Goal: Task Accomplishment & Management: Manage account settings

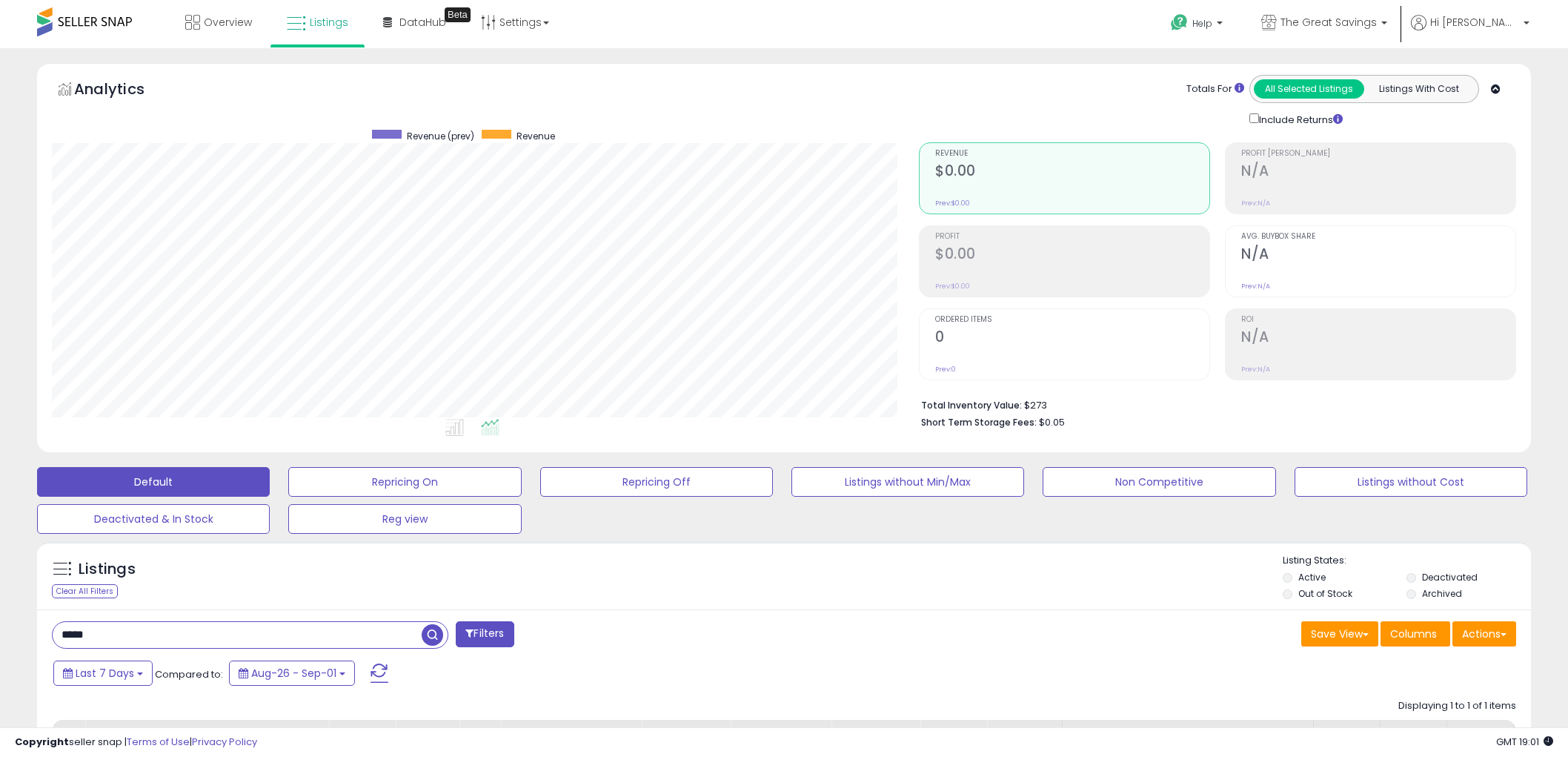
select select "**"
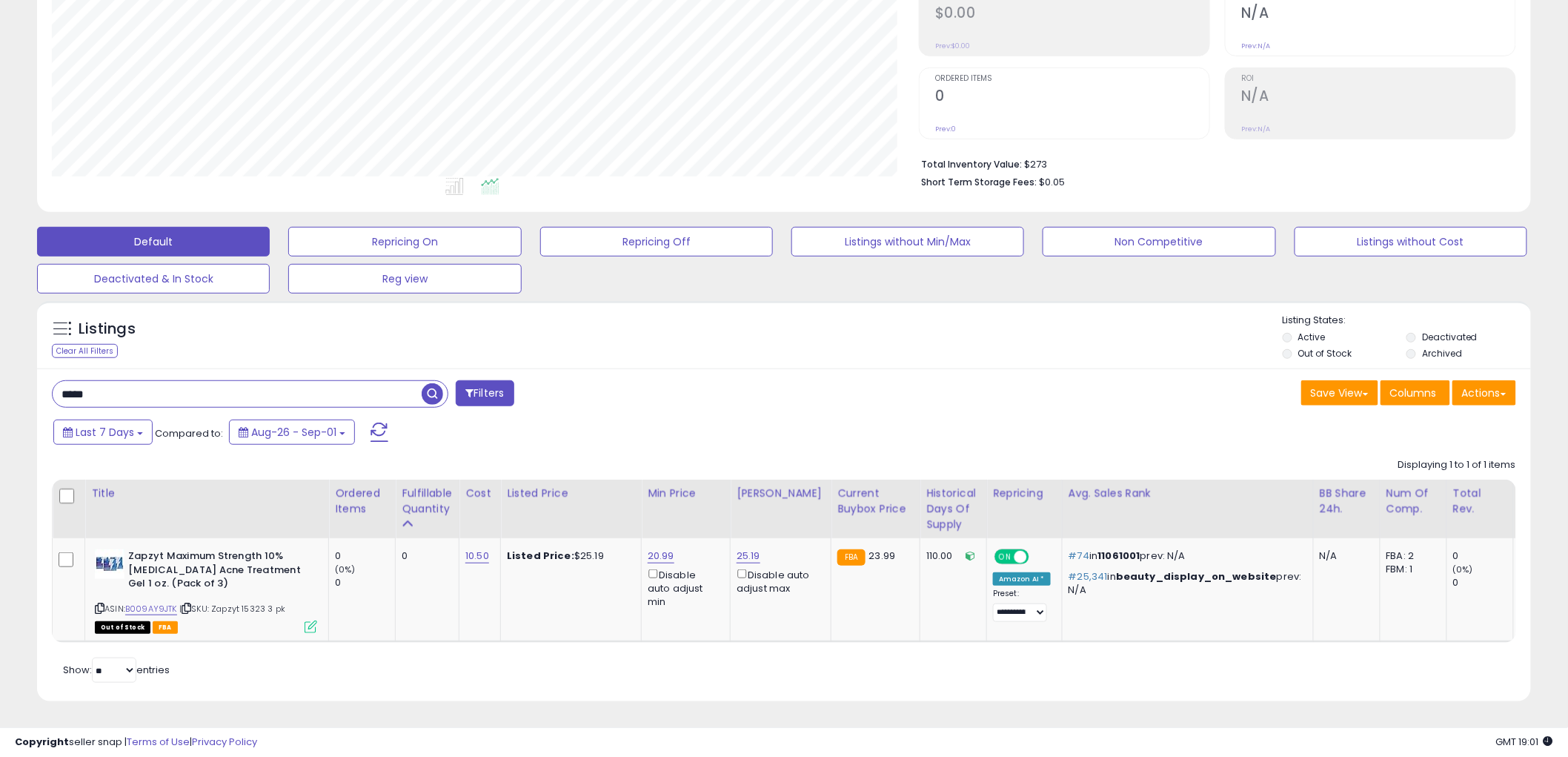
scroll to position [304, 867]
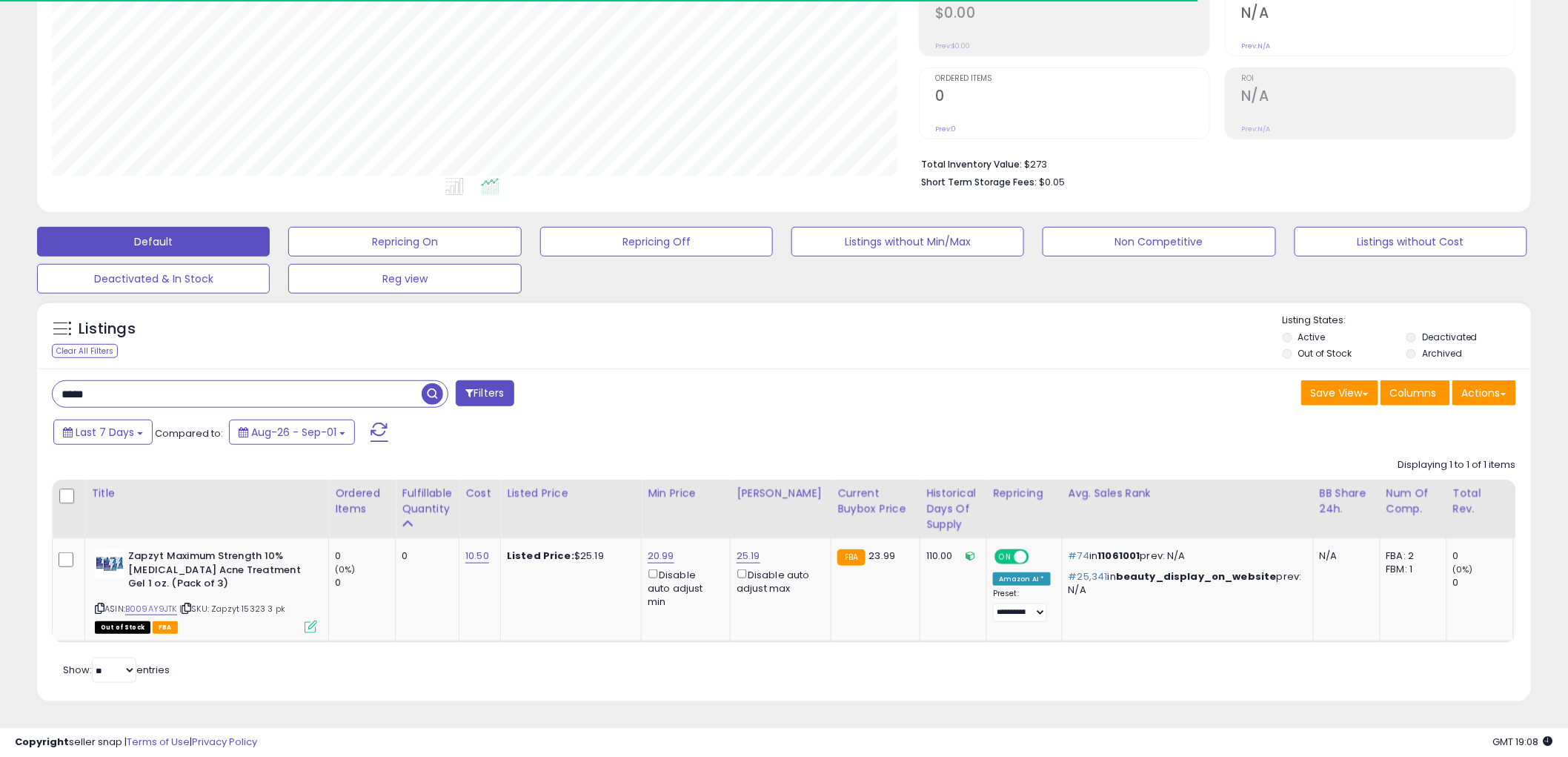
click at [256, 381] on input "*****" at bounding box center [237, 393] width 369 height 26
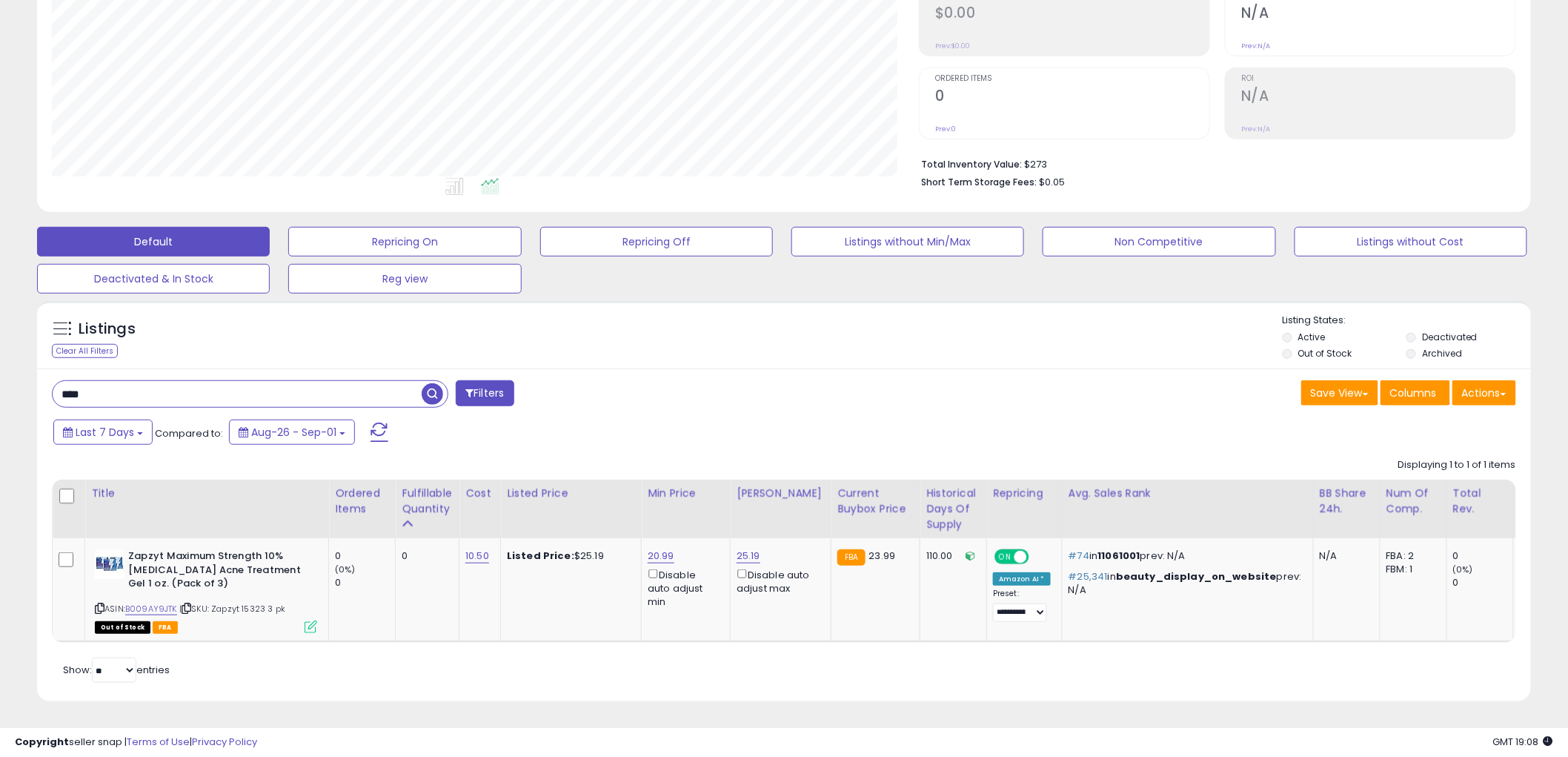
type input "****"
click at [432, 383] on span "button" at bounding box center [433, 394] width 22 height 22
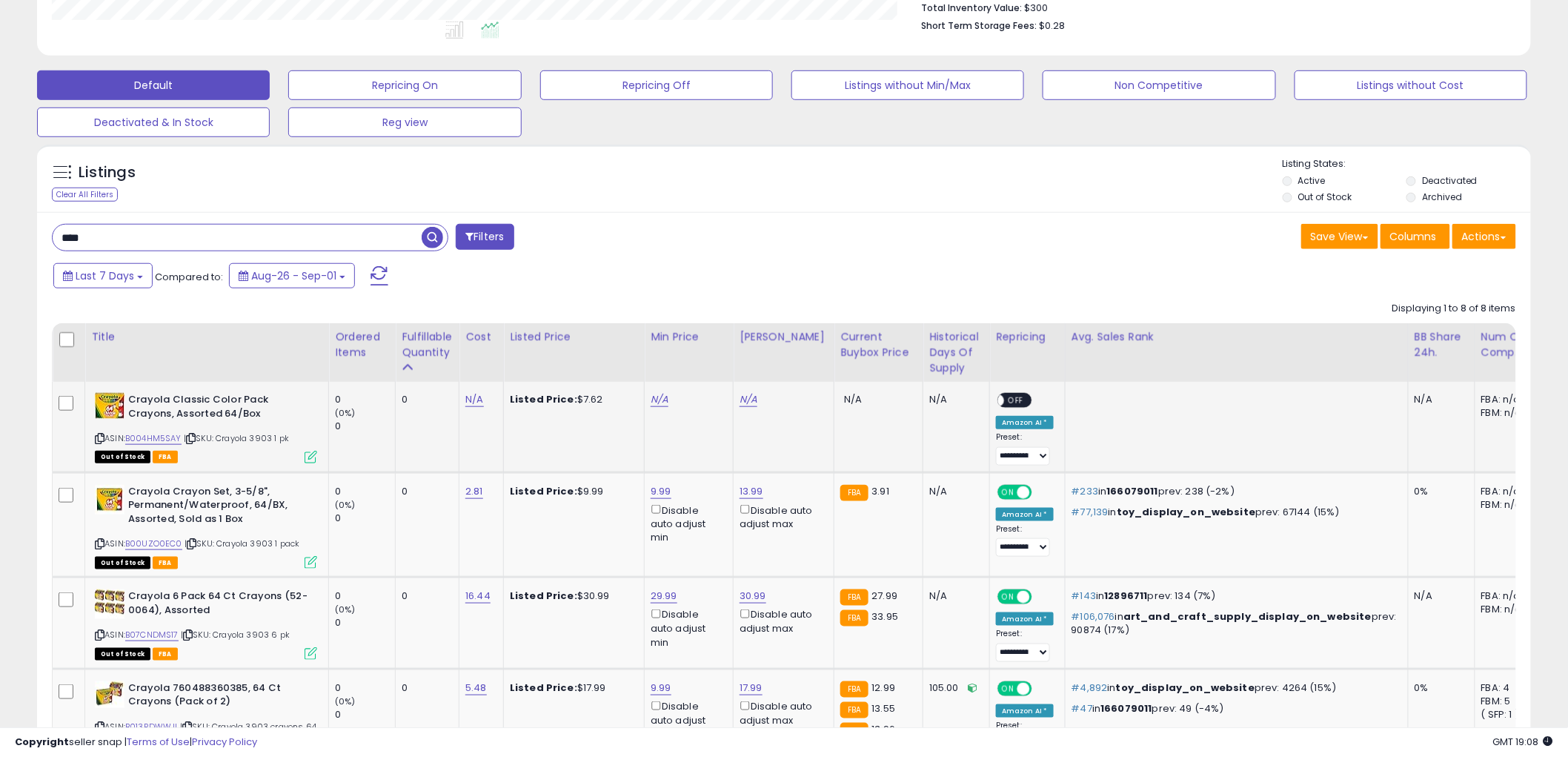
click at [98, 436] on icon at bounding box center [99, 439] width 9 height 8
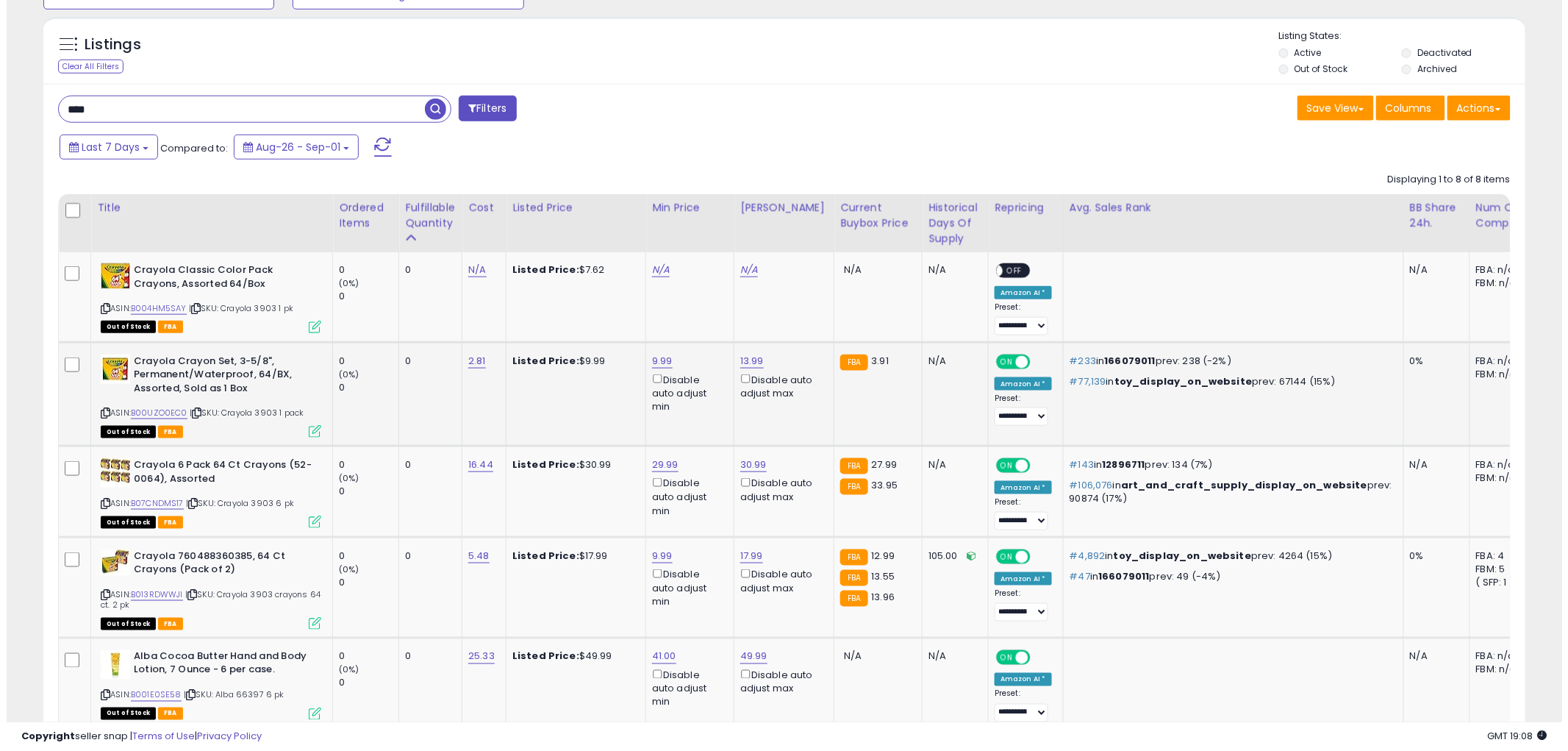
scroll to position [557, 0]
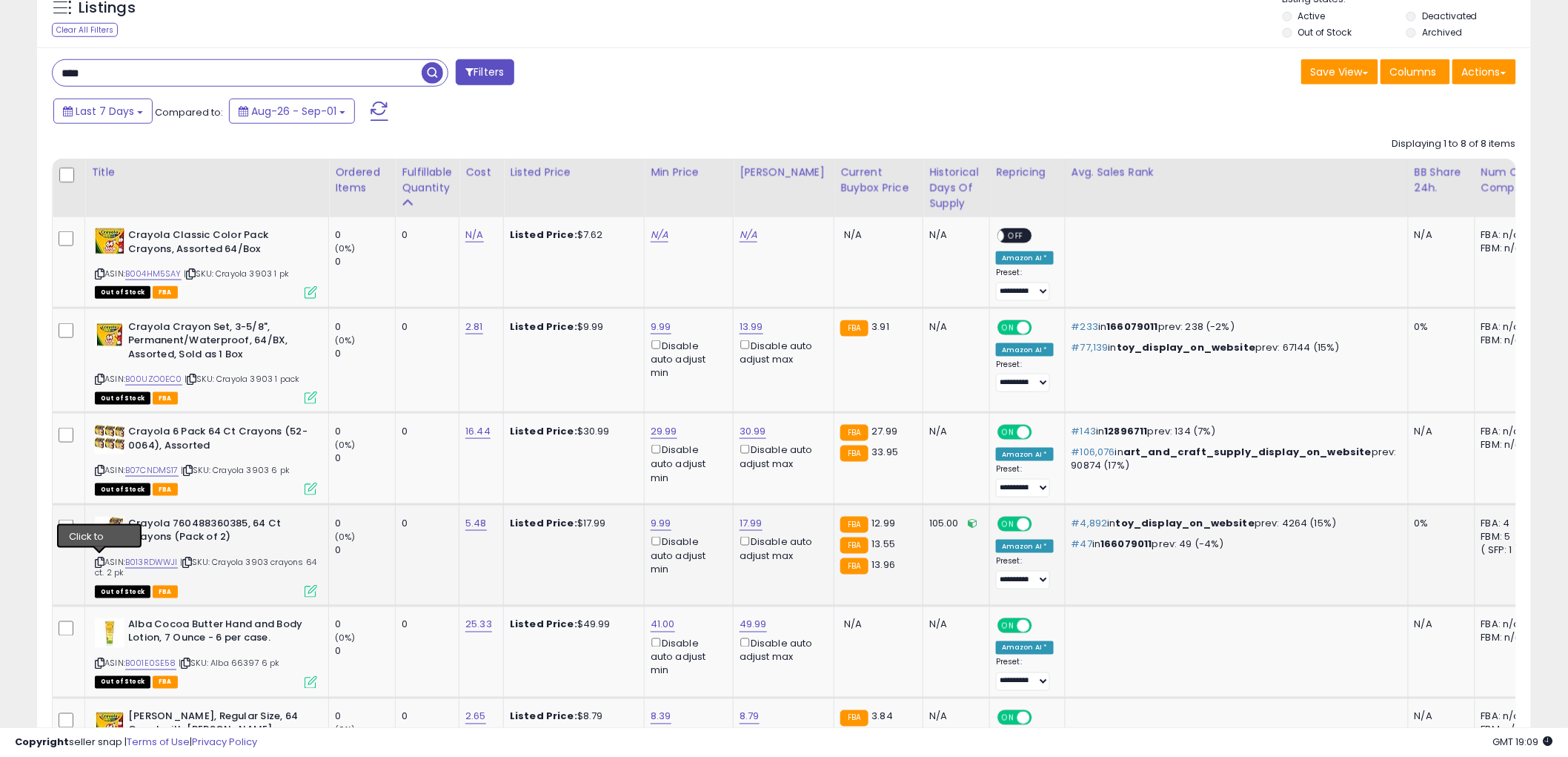
click at [100, 558] on icon at bounding box center [99, 562] width 9 height 8
click at [308, 585] on icon at bounding box center [311, 591] width 13 height 13
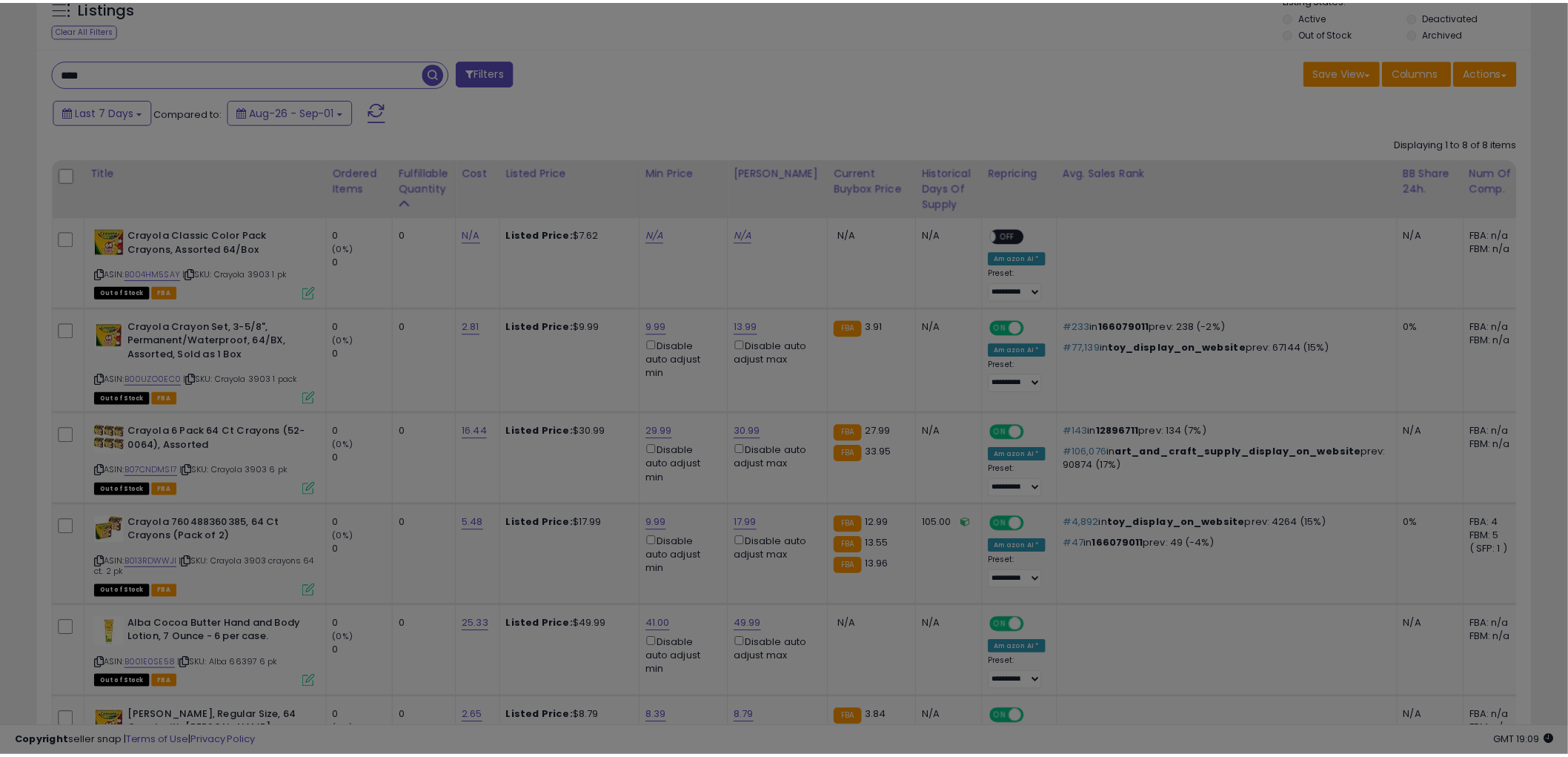
scroll to position [304, 876]
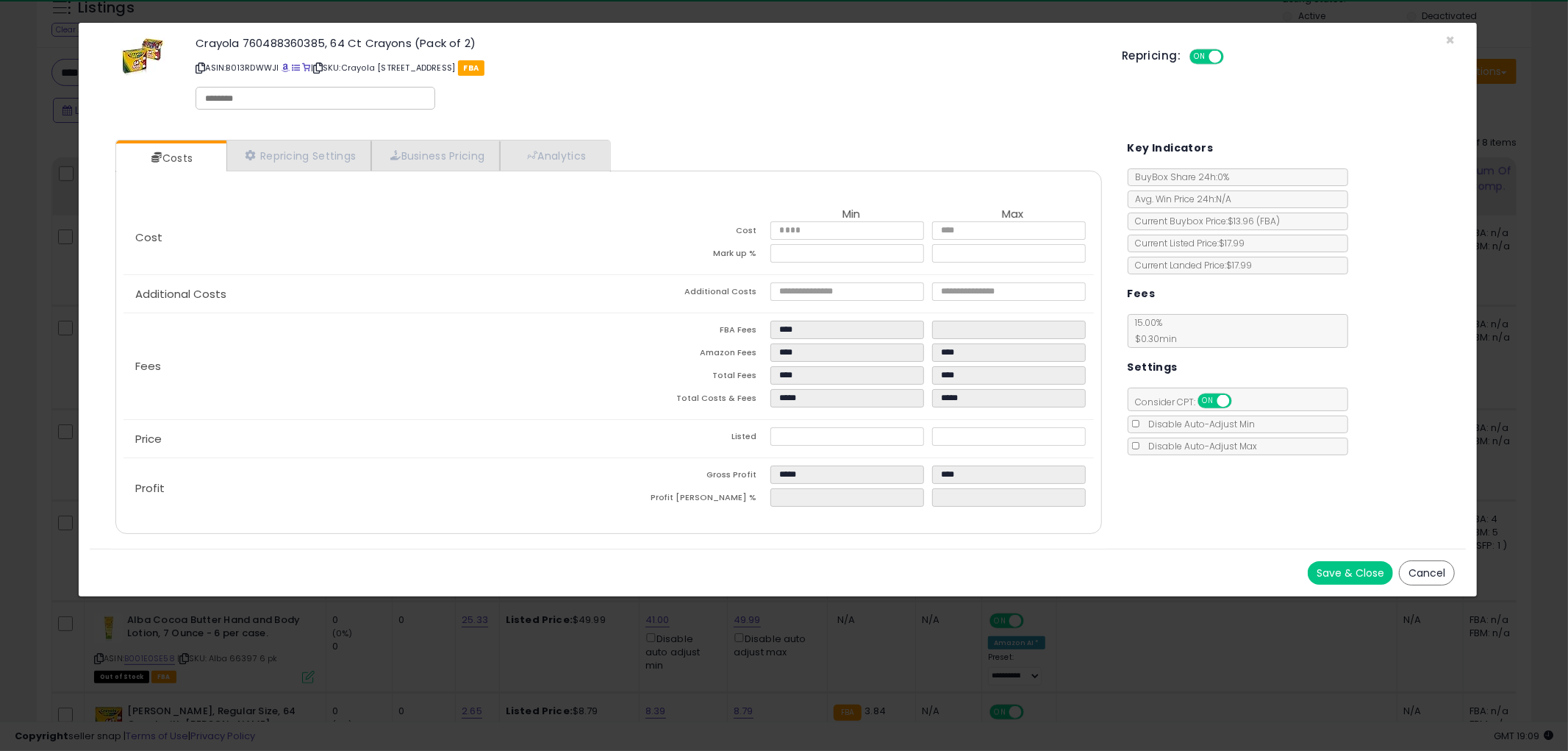
click at [1431, 564] on button "Cancel" at bounding box center [1427, 573] width 56 height 25
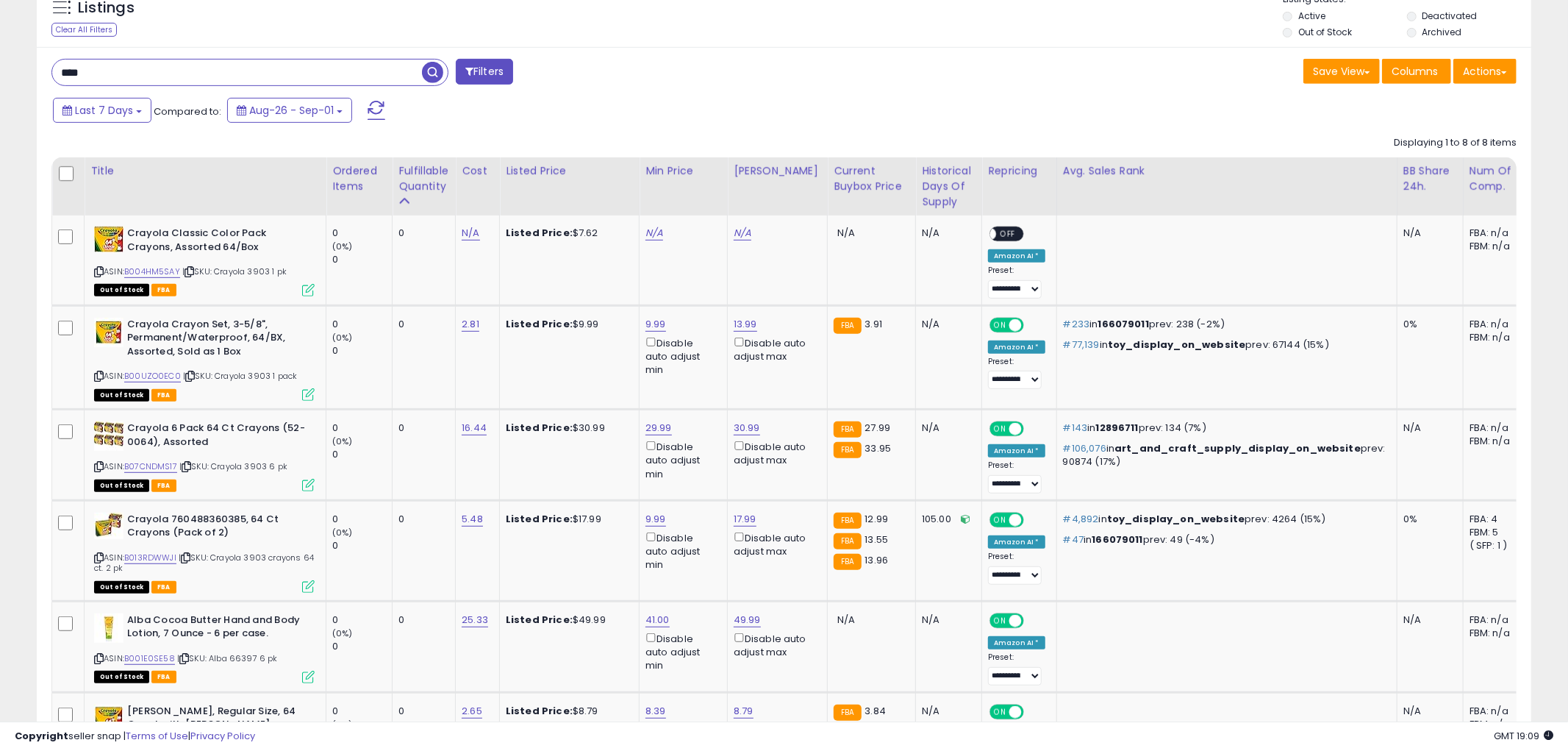
scroll to position [734928, 734438]
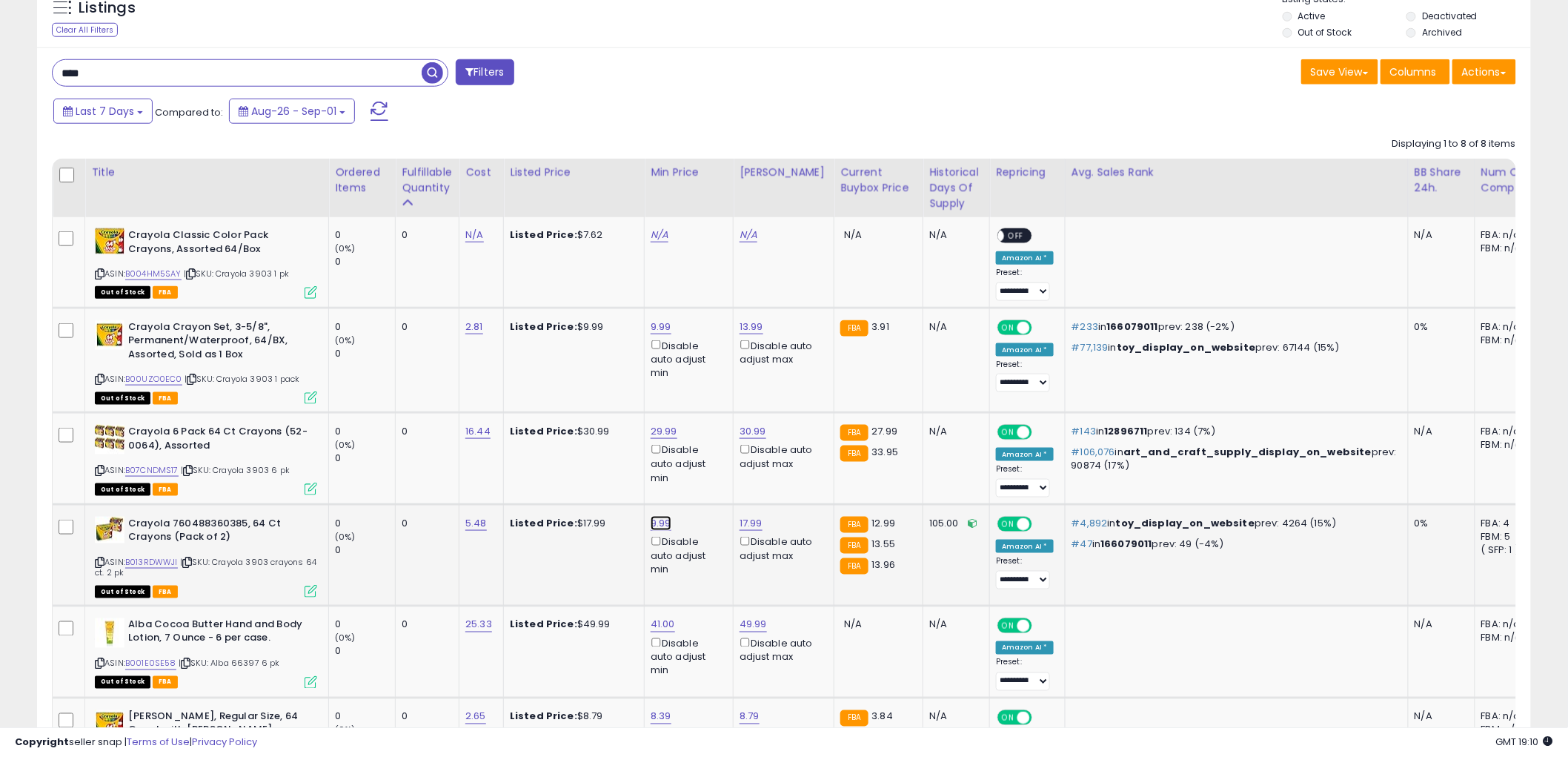
click at [660, 517] on link "9.99" at bounding box center [660, 523] width 21 height 15
type input "*"
type input "*****"
click at [714, 463] on button "submit" at bounding box center [702, 470] width 25 height 22
click at [311, 587] on icon at bounding box center [311, 591] width 13 height 13
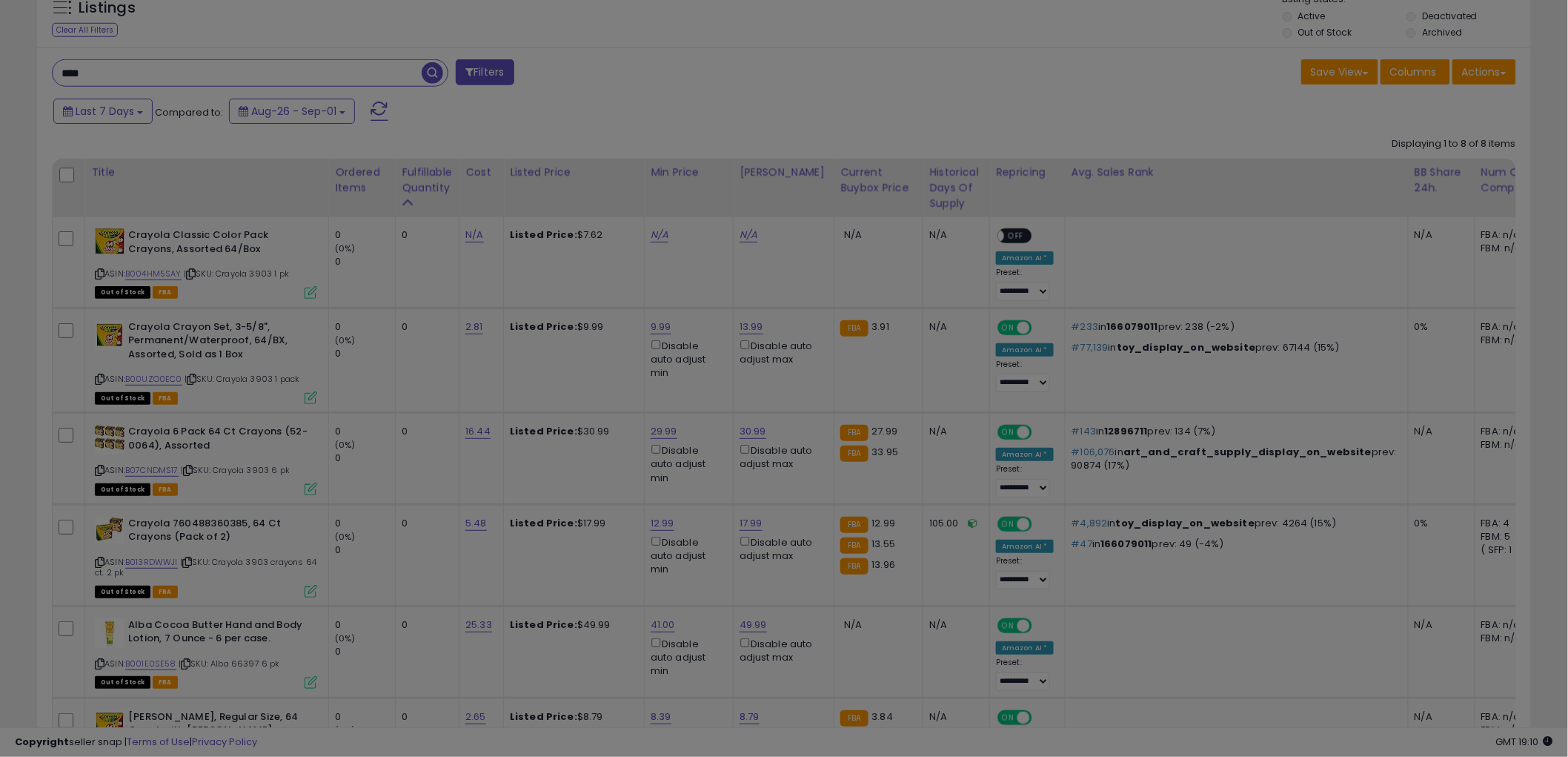
scroll to position [304, 876]
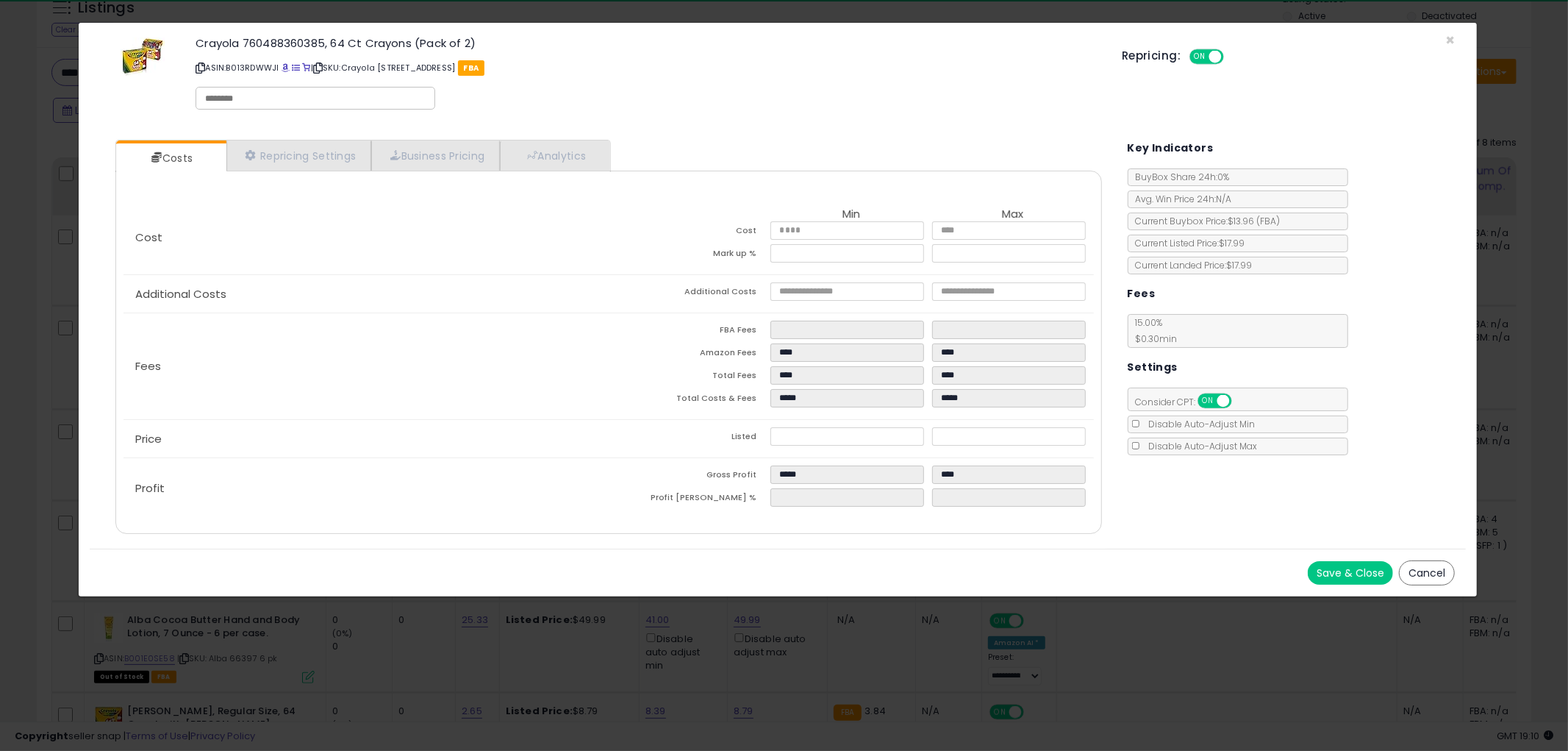
click at [1421, 573] on button "Cancel" at bounding box center [1427, 573] width 56 height 25
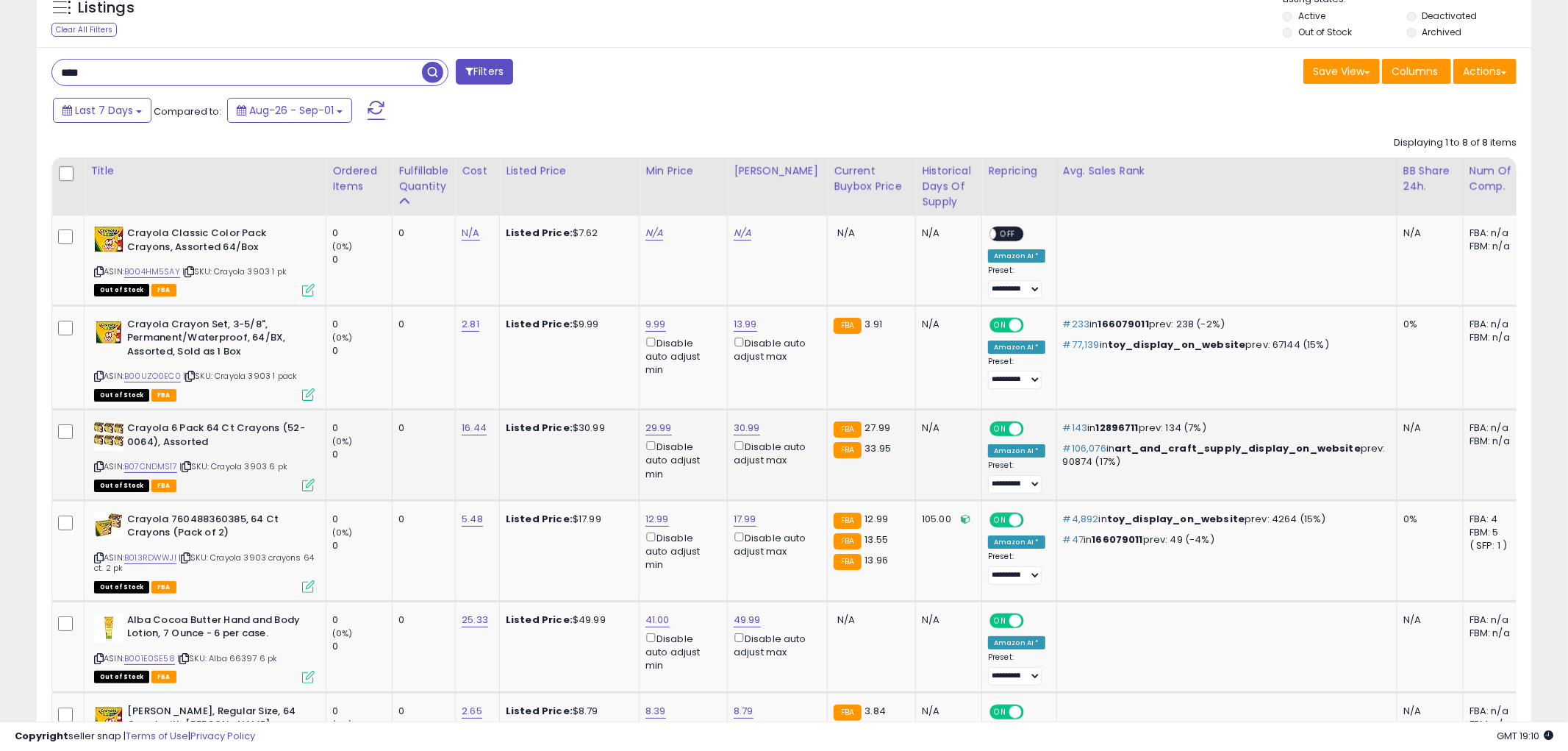
scroll to position [734928, 734438]
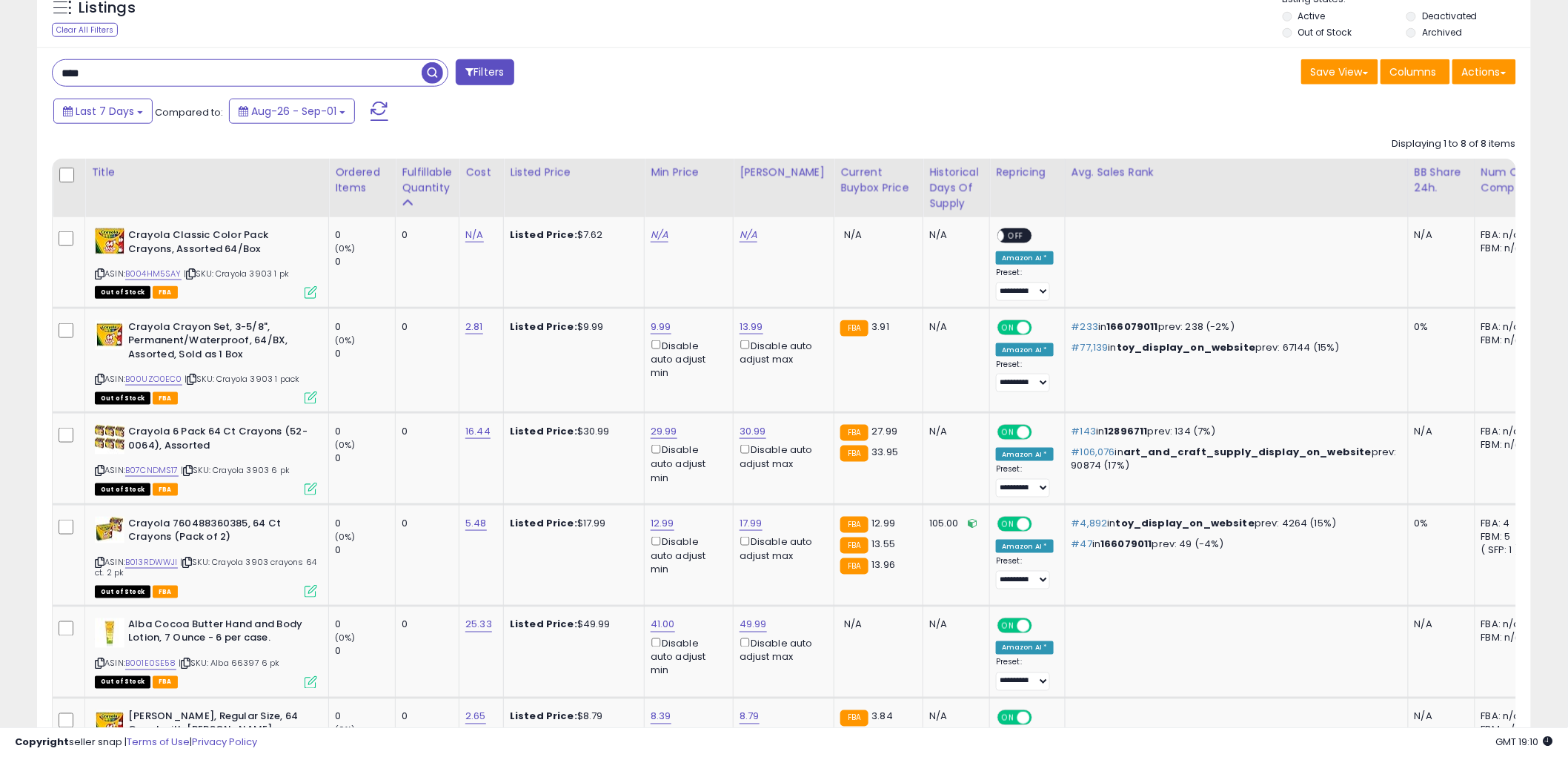
click at [668, 514] on td "12.99 Disable auto adjust min" at bounding box center [689, 555] width 89 height 102
click at [663, 524] on link "12.99" at bounding box center [662, 523] width 24 height 15
type input "*****"
click at [708, 468] on icon "submit" at bounding box center [703, 469] width 9 height 9
click at [307, 586] on icon at bounding box center [311, 591] width 13 height 13
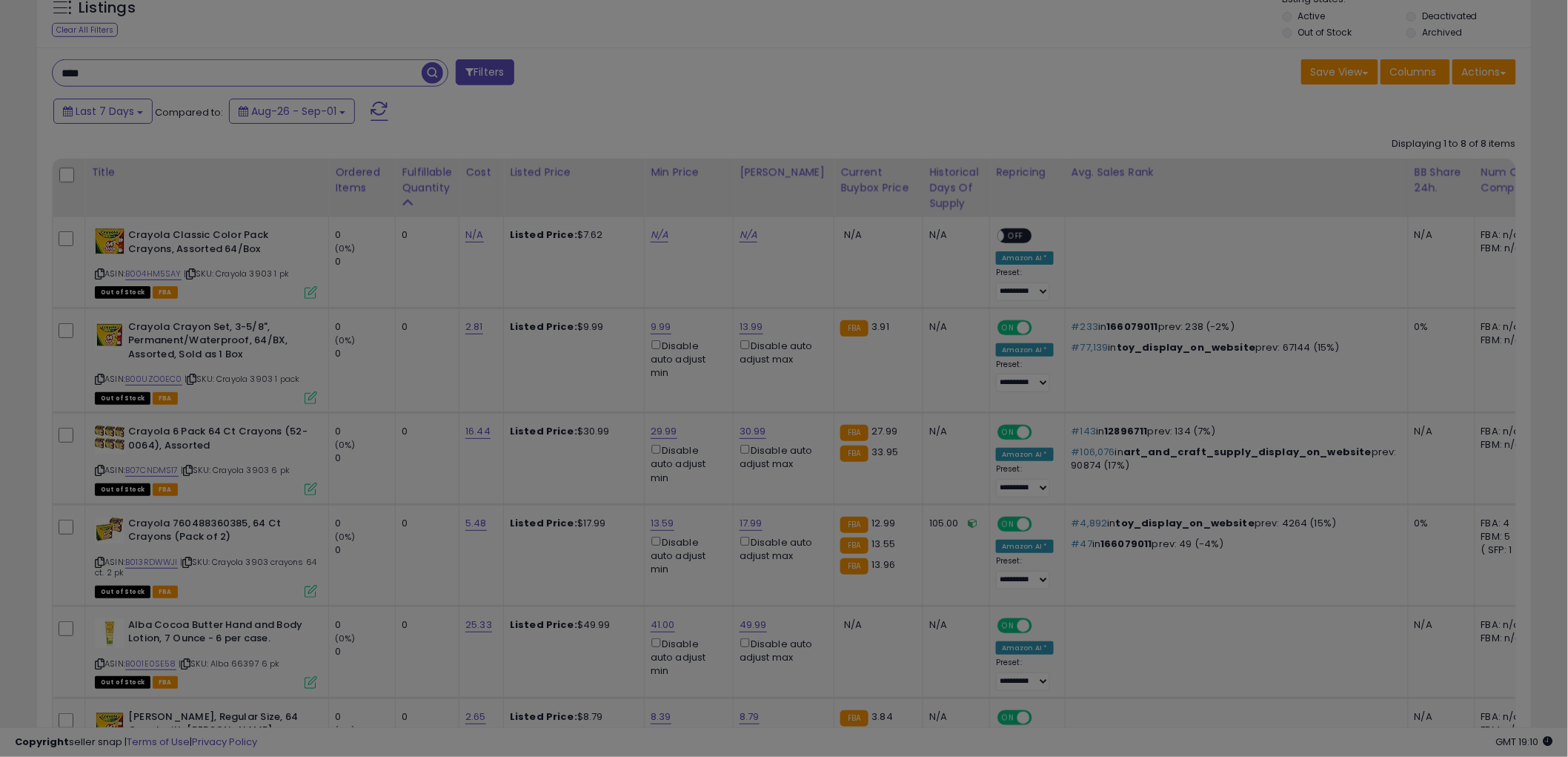
scroll to position [304, 876]
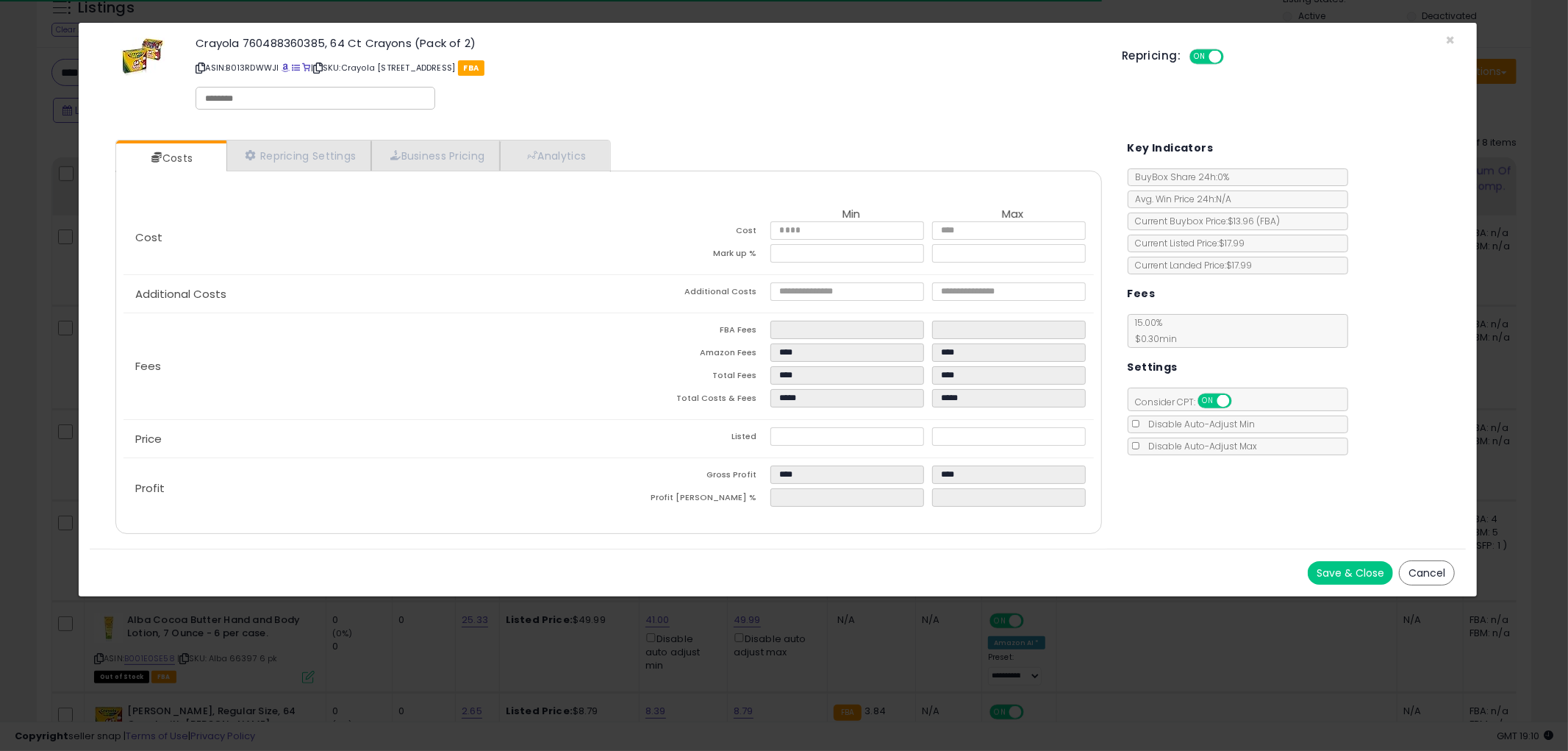
click at [1429, 558] on div "Save & Close Cancel" at bounding box center [778, 572] width 1376 height 48
click at [1425, 571] on button "Cancel" at bounding box center [1427, 573] width 56 height 25
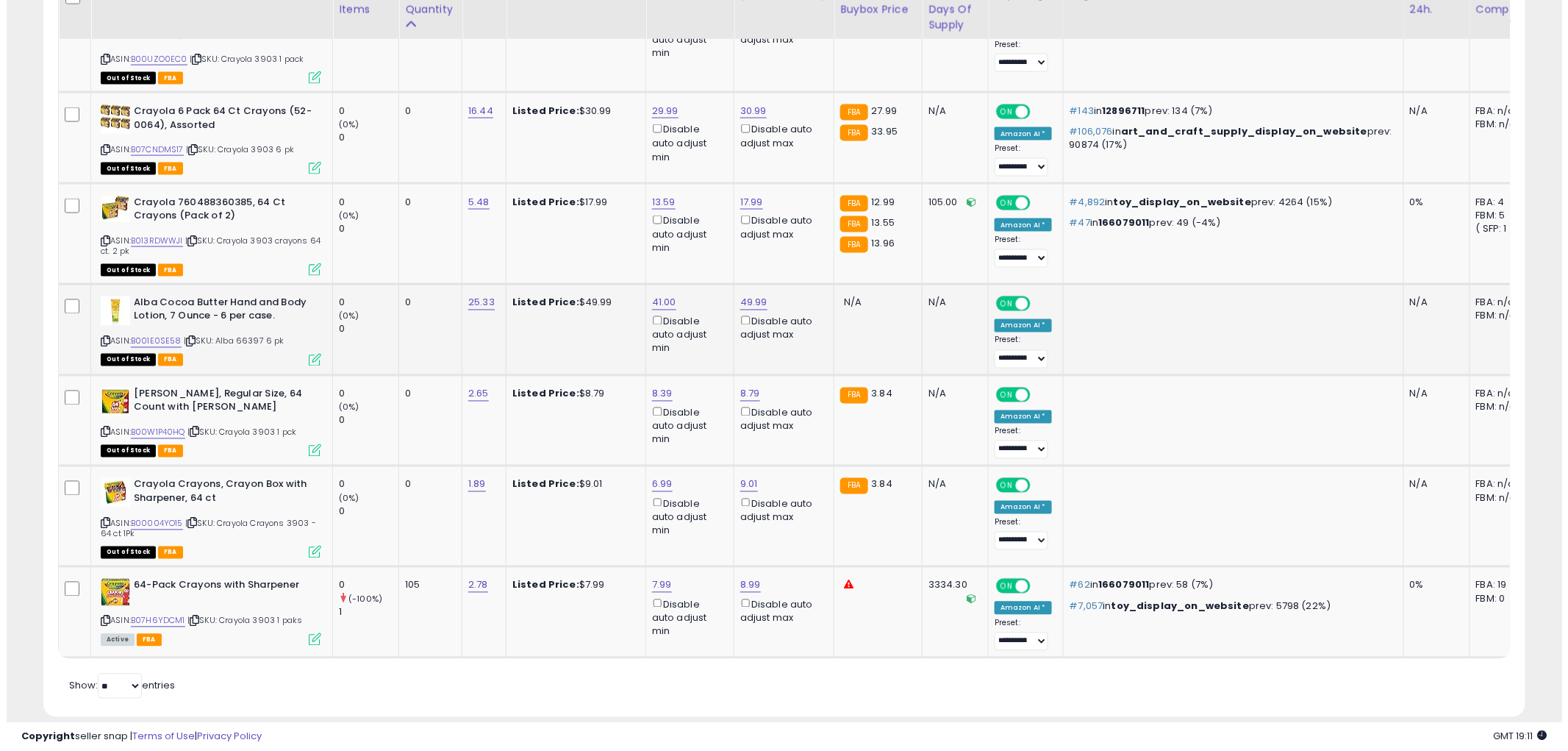
scroll to position [884, 0]
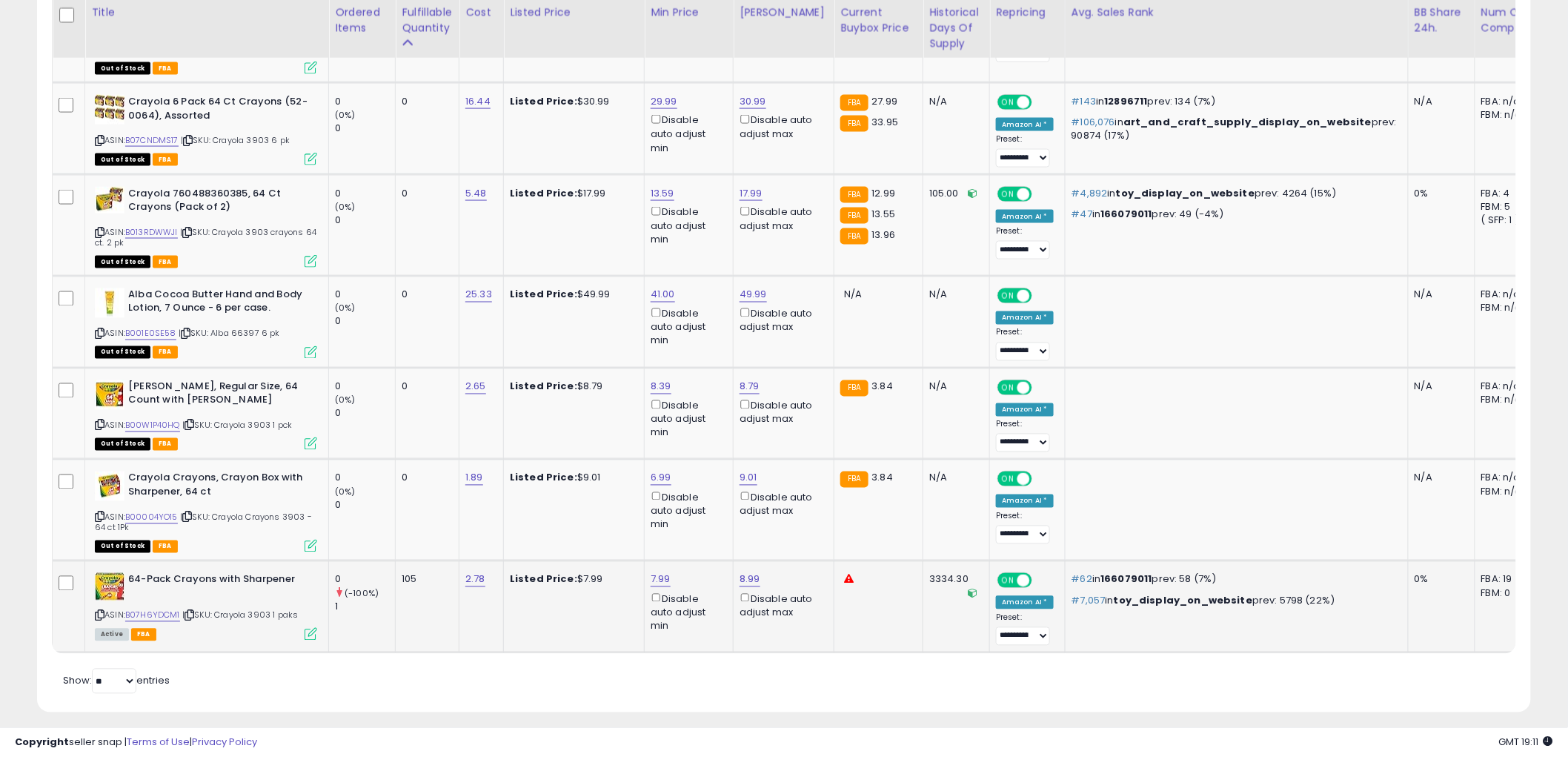
click at [313, 628] on icon at bounding box center [311, 633] width 13 height 13
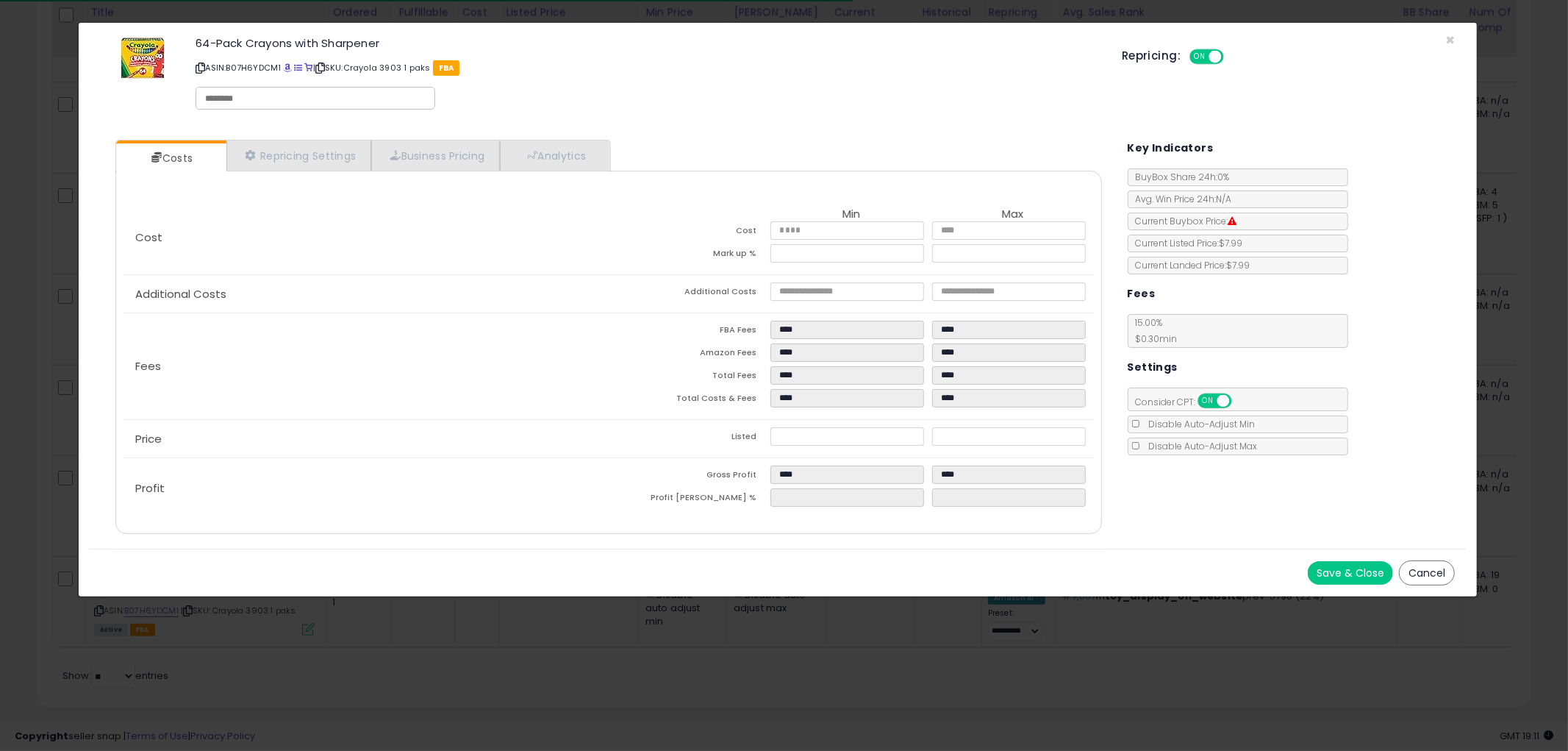
click at [1435, 569] on button "Cancel" at bounding box center [1427, 573] width 56 height 25
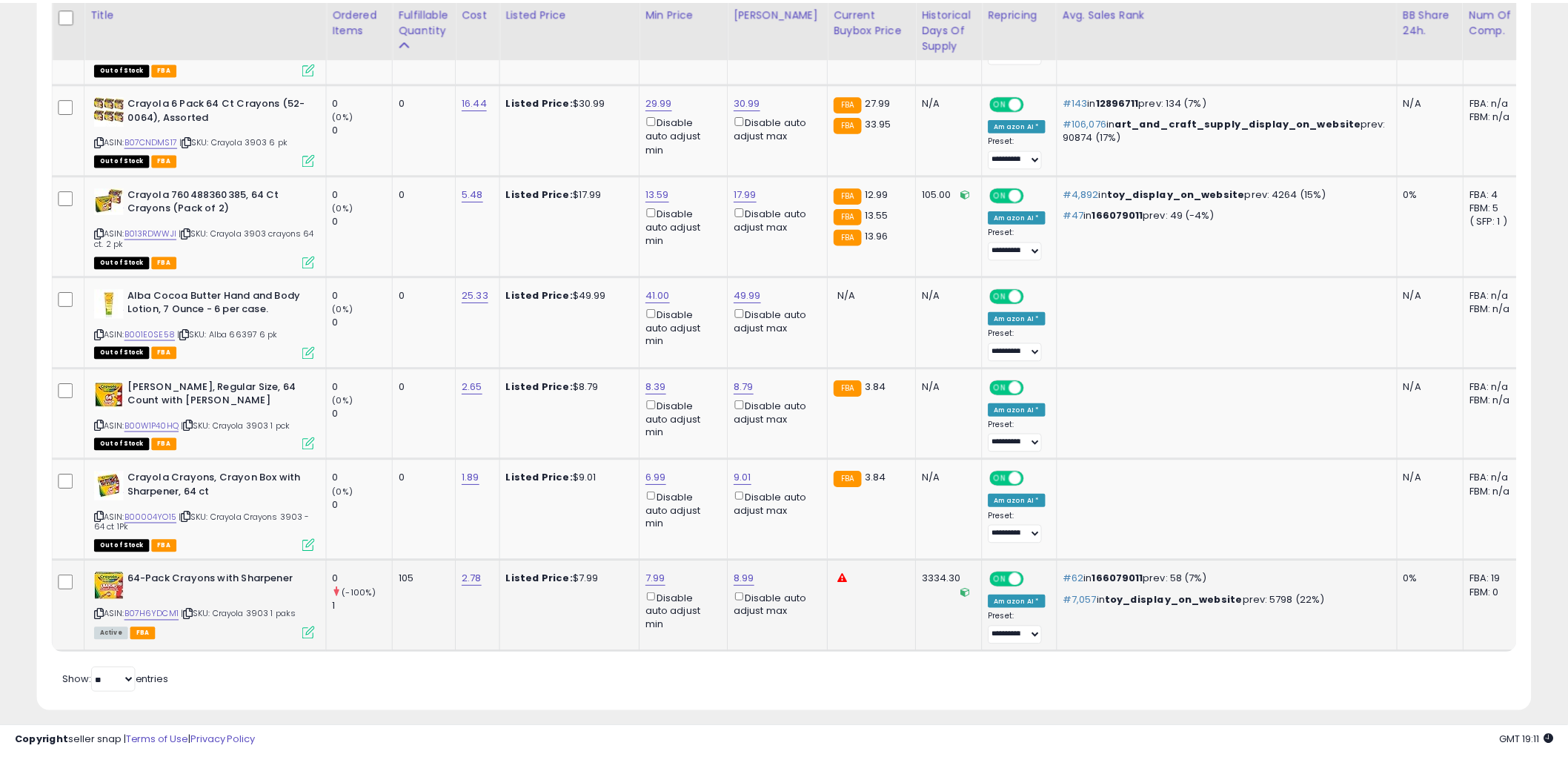
scroll to position [740800, 740342]
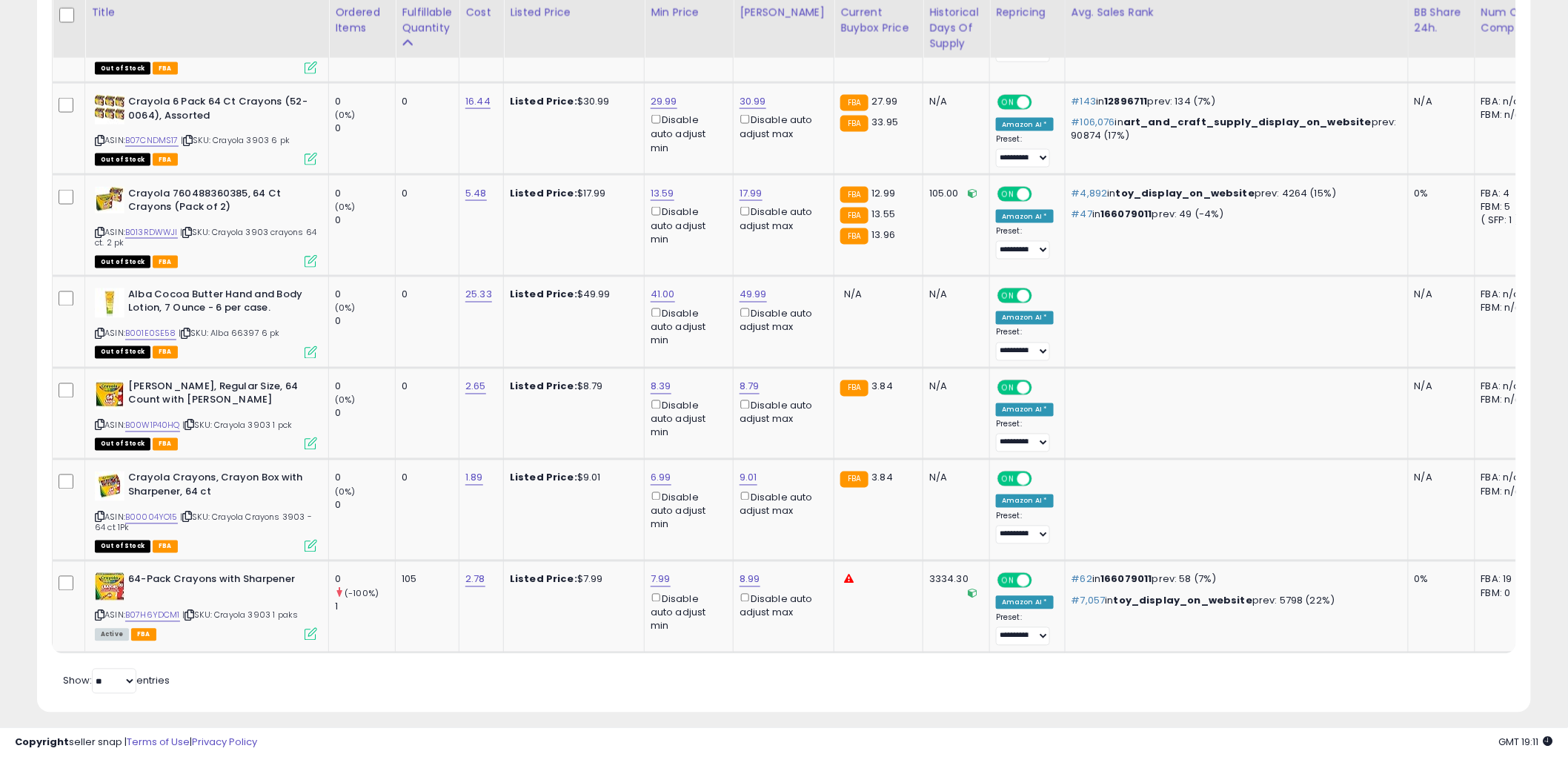
drag, startPoint x: 97, startPoint y: 611, endPoint x: 19, endPoint y: 505, distance: 131.6
click at [97, 612] on icon at bounding box center [99, 616] width 9 height 8
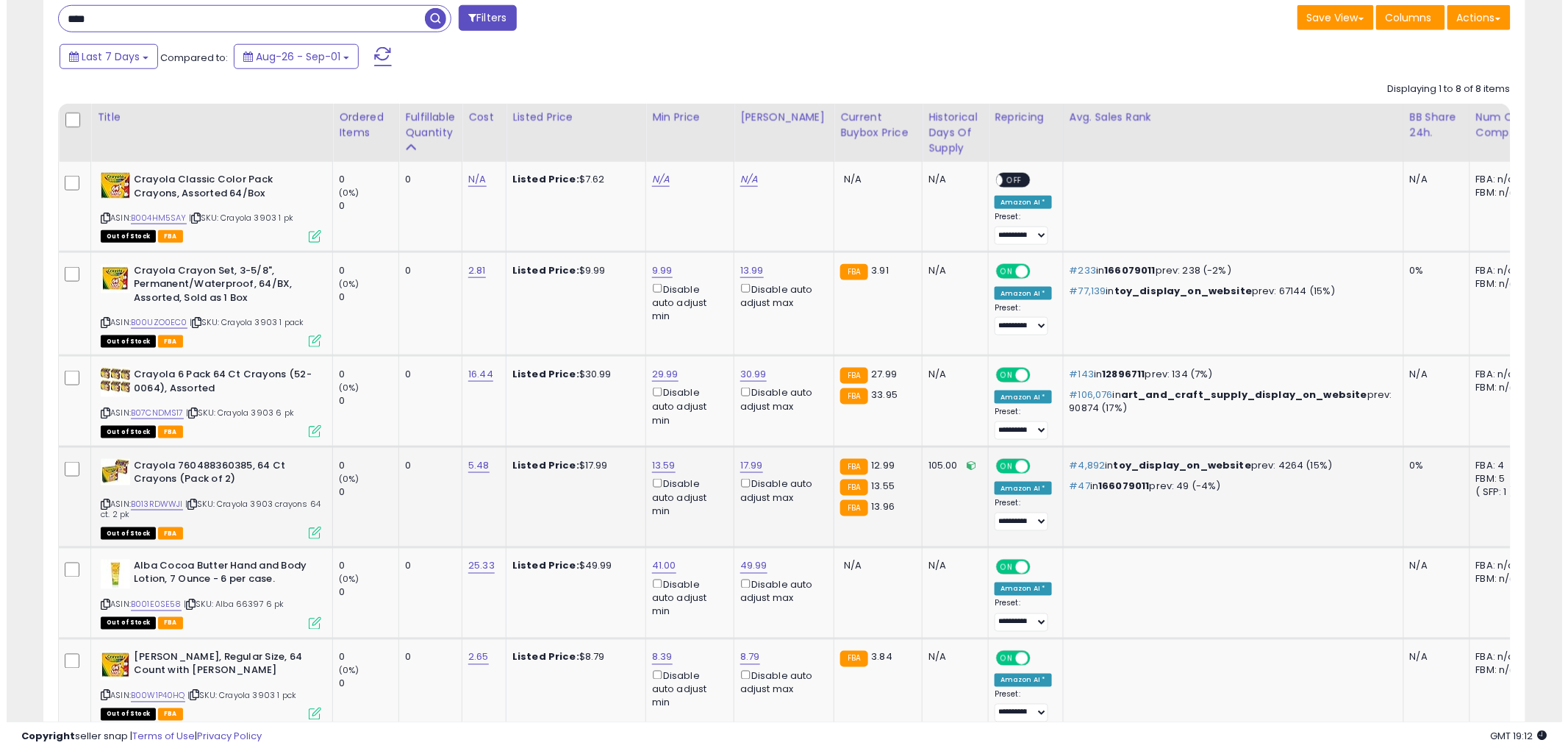
scroll to position [638, 0]
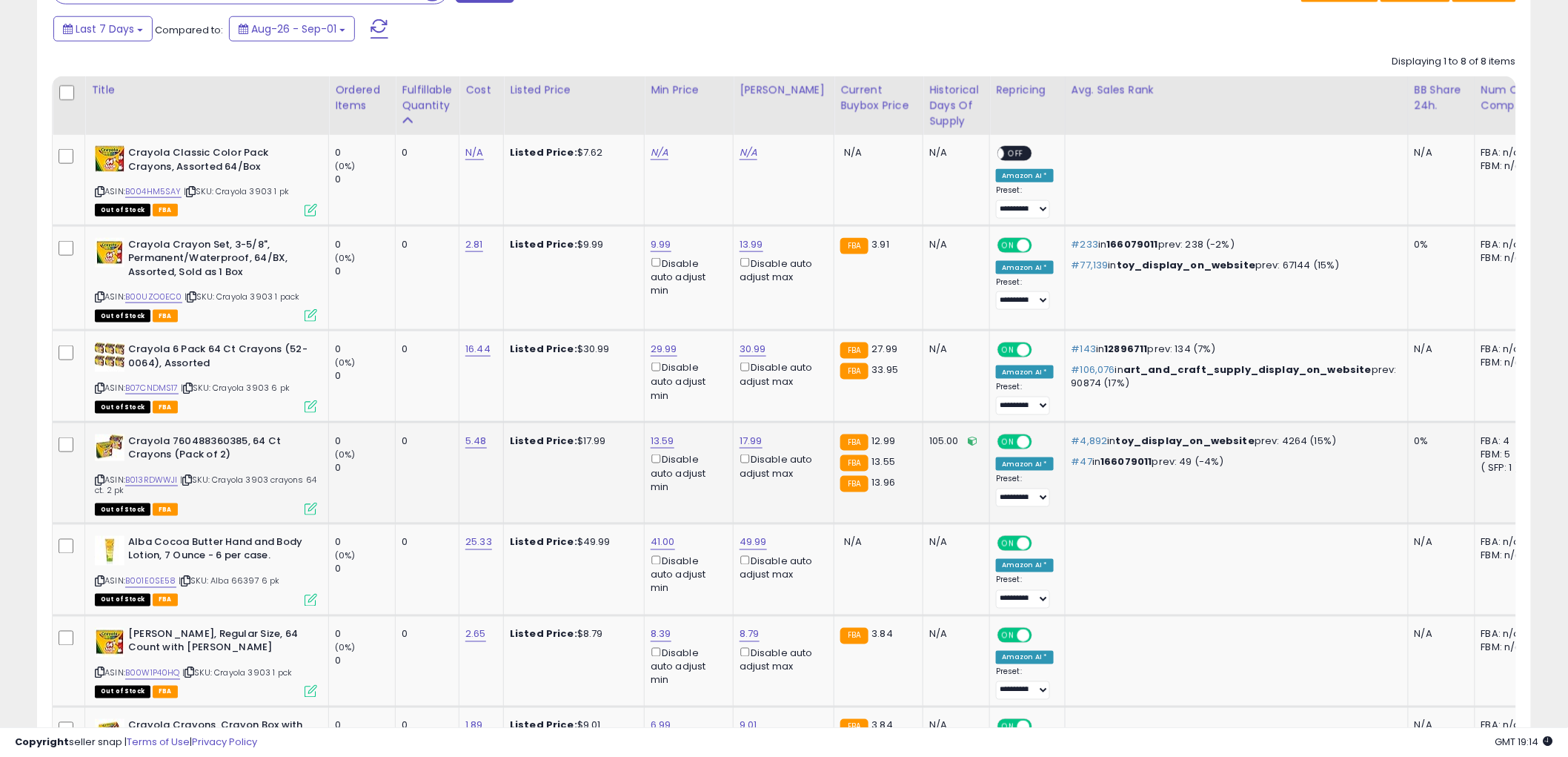
click at [313, 507] on icon at bounding box center [311, 508] width 13 height 13
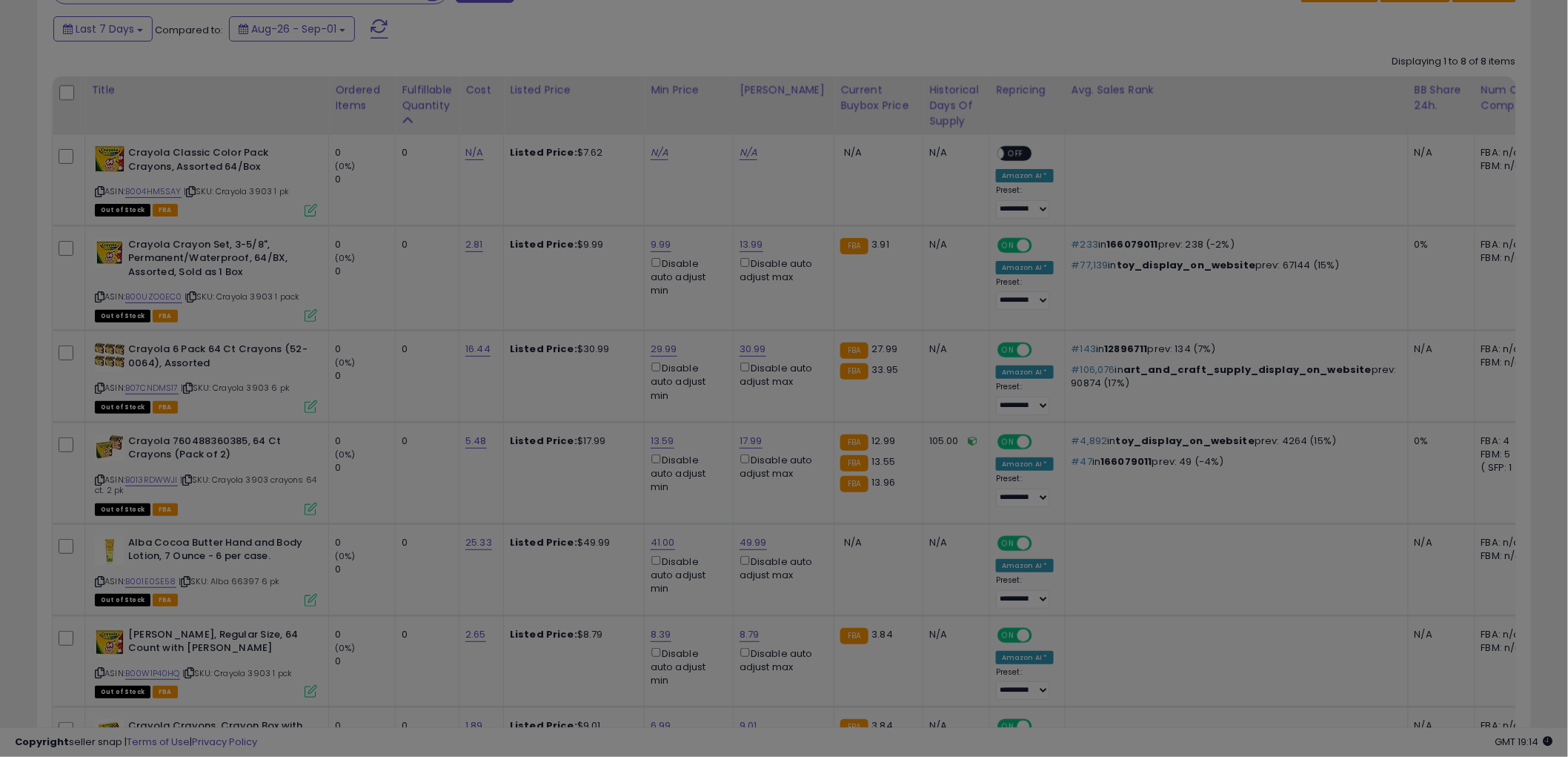
scroll to position [304, 876]
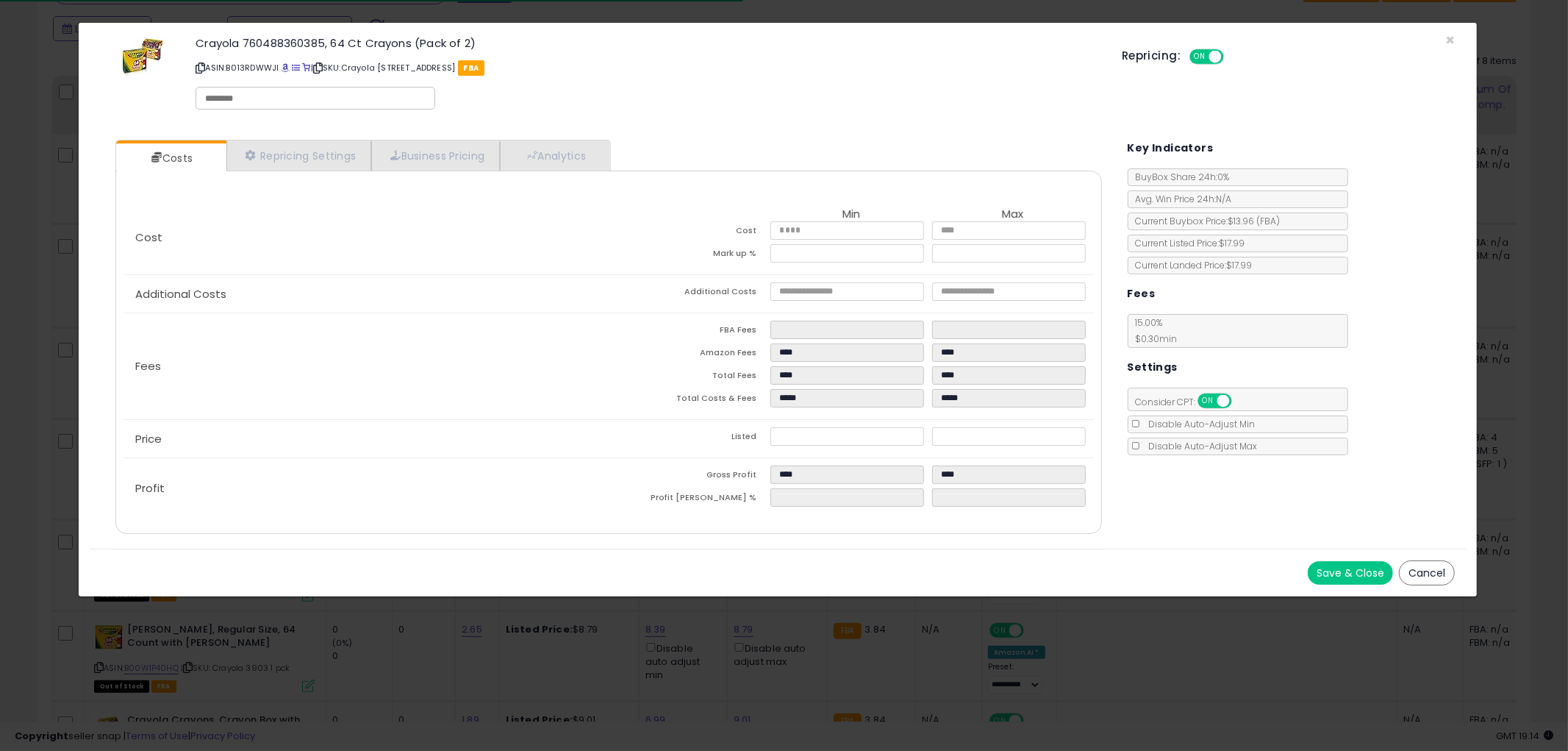
click at [1431, 568] on button "Cancel" at bounding box center [1427, 573] width 56 height 25
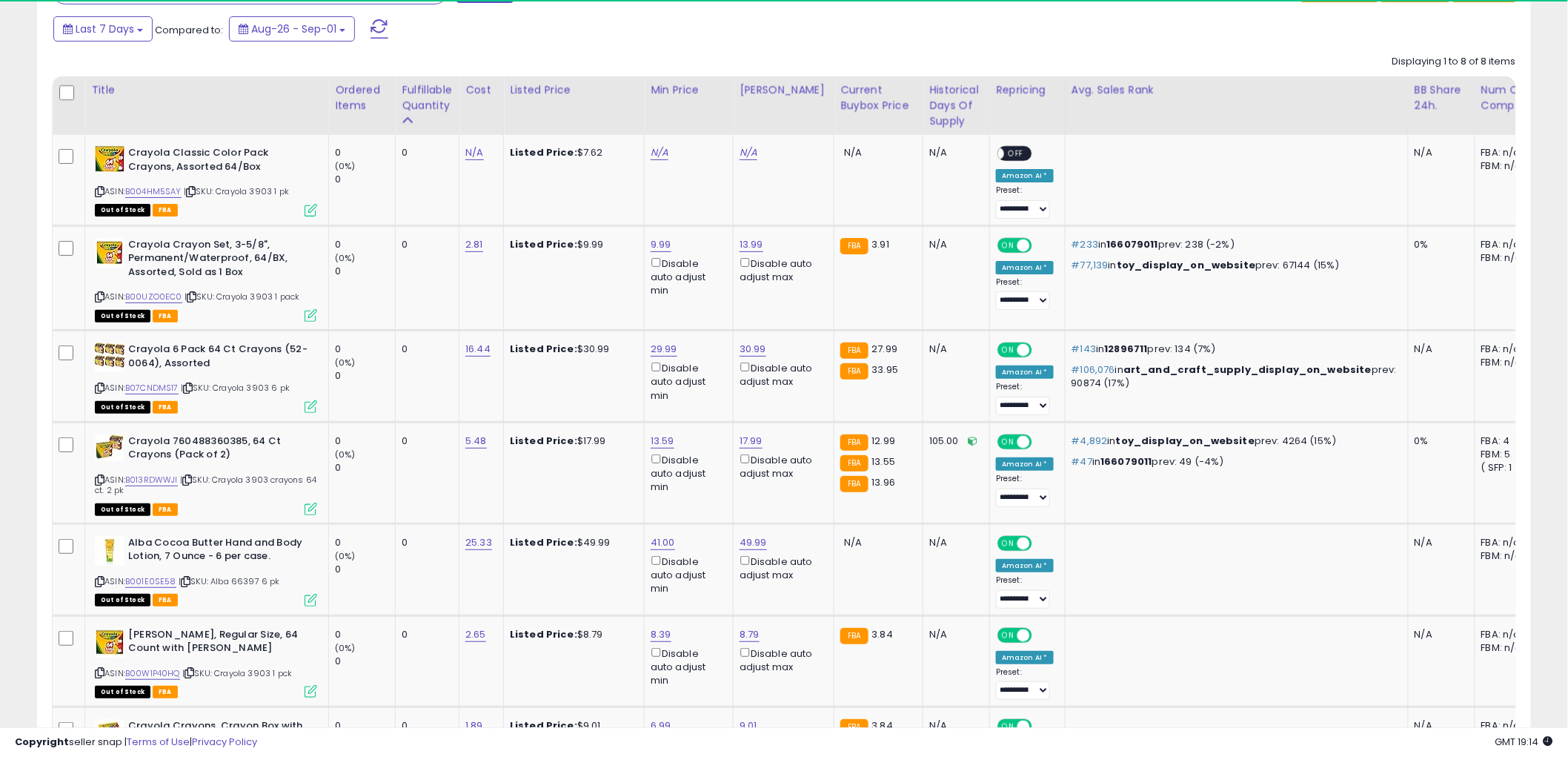
scroll to position [740800, 740342]
